Goal: Task Accomplishment & Management: Complete application form

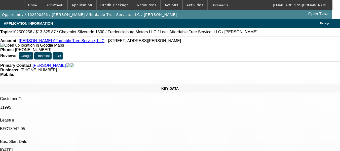
select select "0"
select select "2"
select select "0"
select select "6"
select select "0"
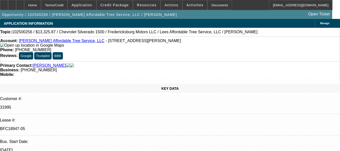
select select "0"
select select "3"
select select "0"
select select "6"
select select "0"
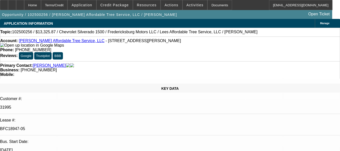
select select "0"
select select "3"
select select "0"
select select "6"
select select "0"
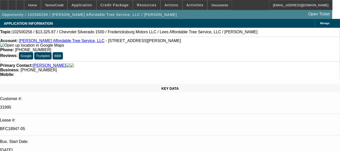
select select "0"
select select "3"
select select "0"
select select "6"
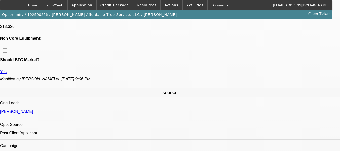
scroll to position [327, 0]
